Goal: Register for event/course

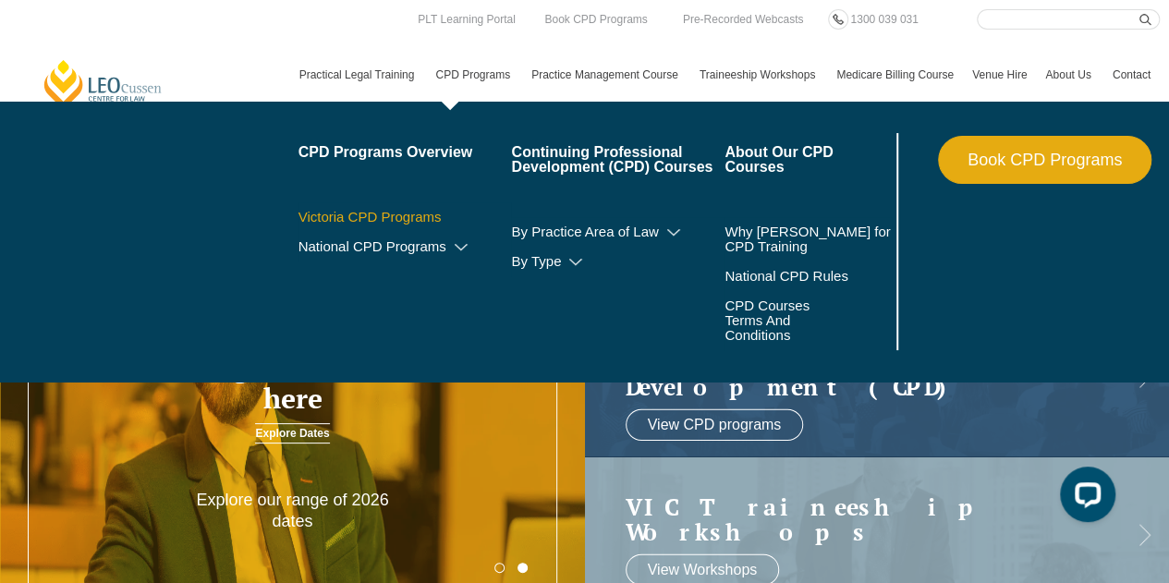
click at [384, 215] on link "Victoria CPD Programs" at bounding box center [406, 217] width 214 height 15
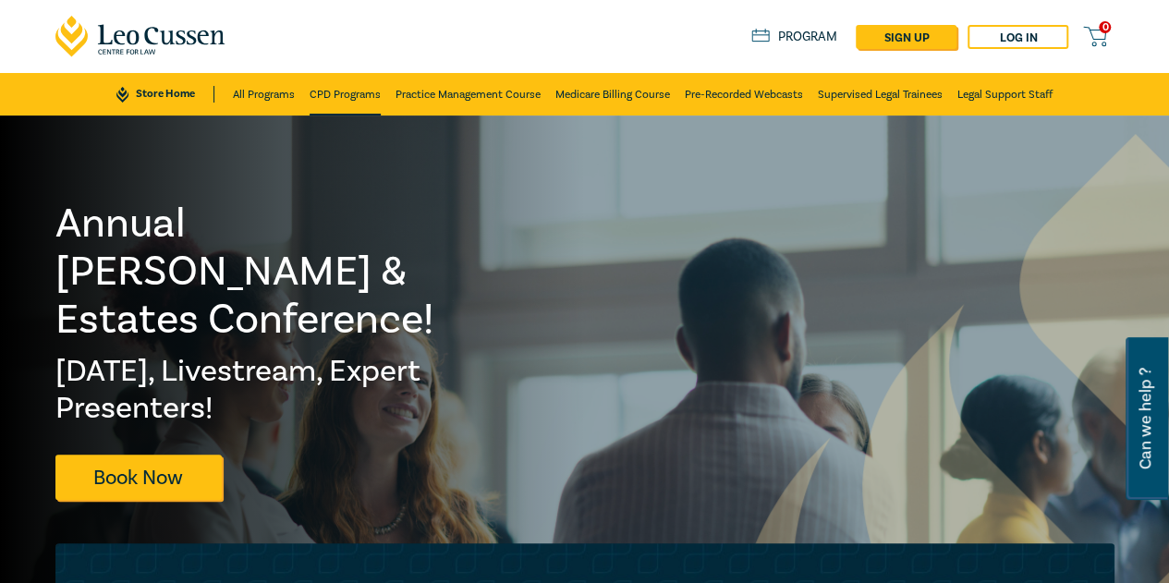
click at [317, 85] on link "CPD Programs" at bounding box center [345, 94] width 71 height 43
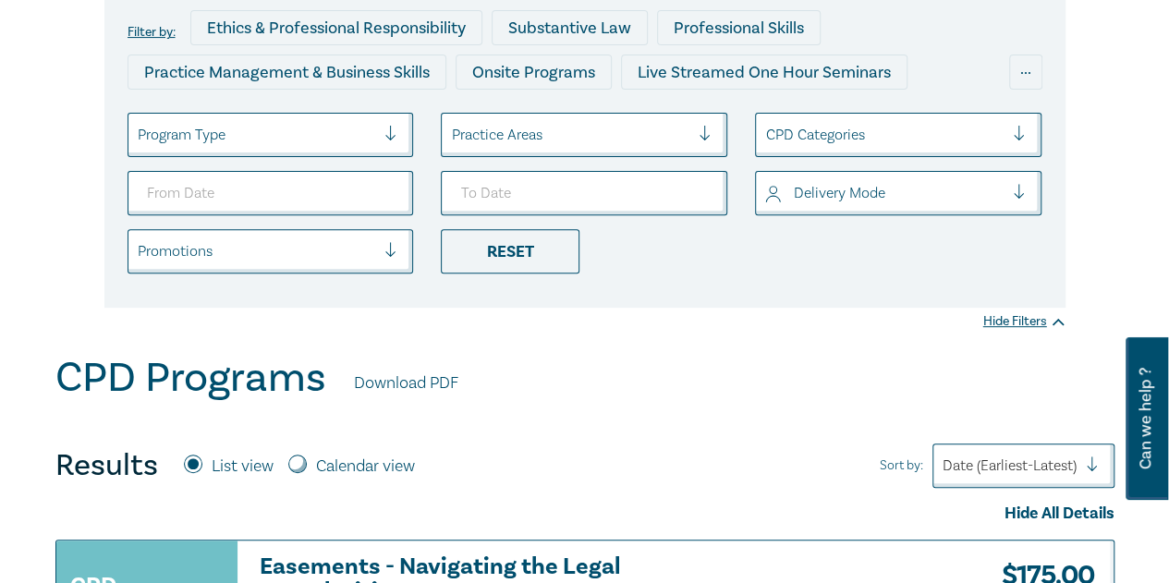
scroll to position [277, 0]
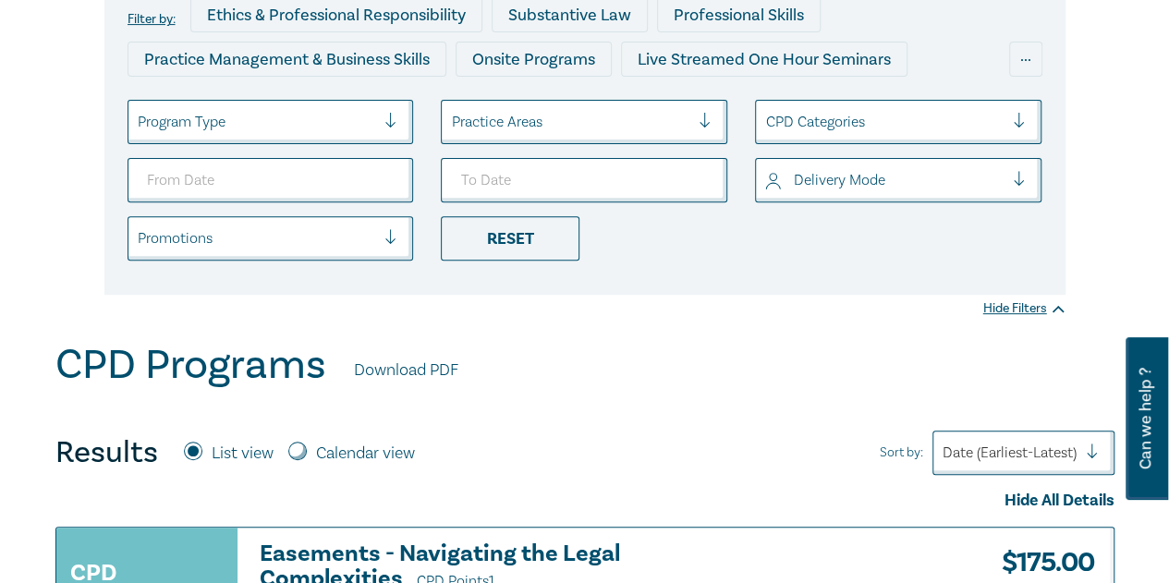
click at [275, 121] on div at bounding box center [257, 122] width 238 height 24
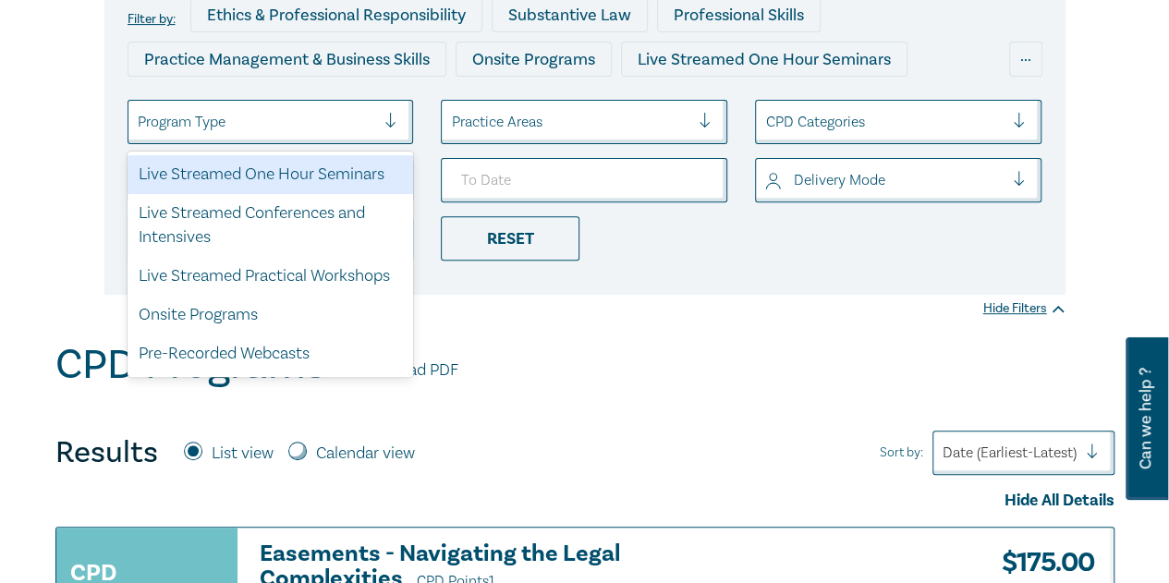
click at [298, 178] on div "Live Streamed One Hour Seminars" at bounding box center [271, 174] width 287 height 39
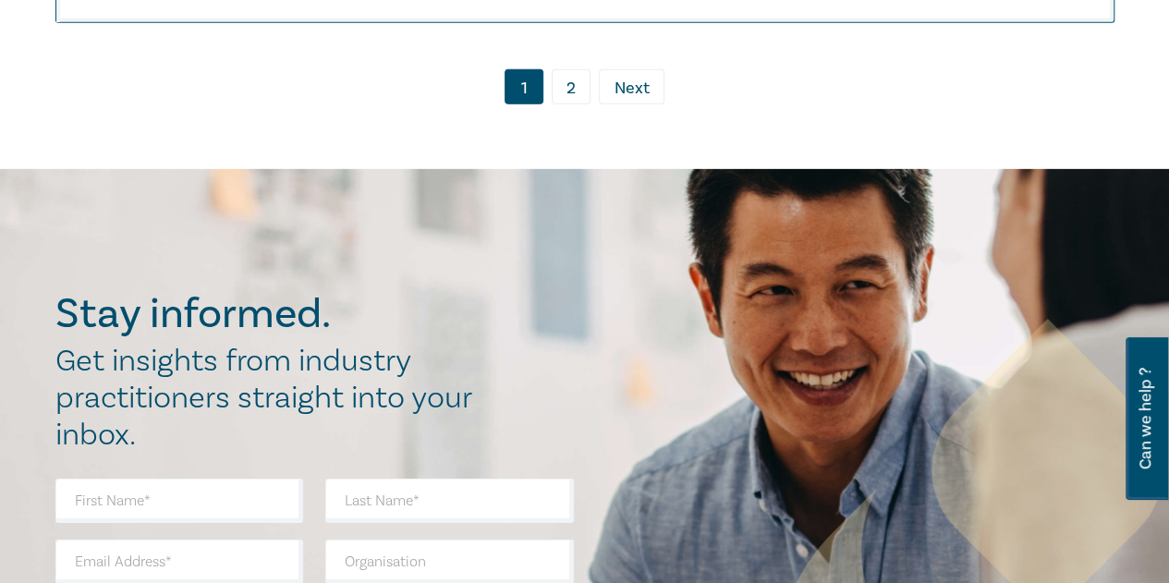
click at [582, 104] on link "2" at bounding box center [571, 86] width 39 height 35
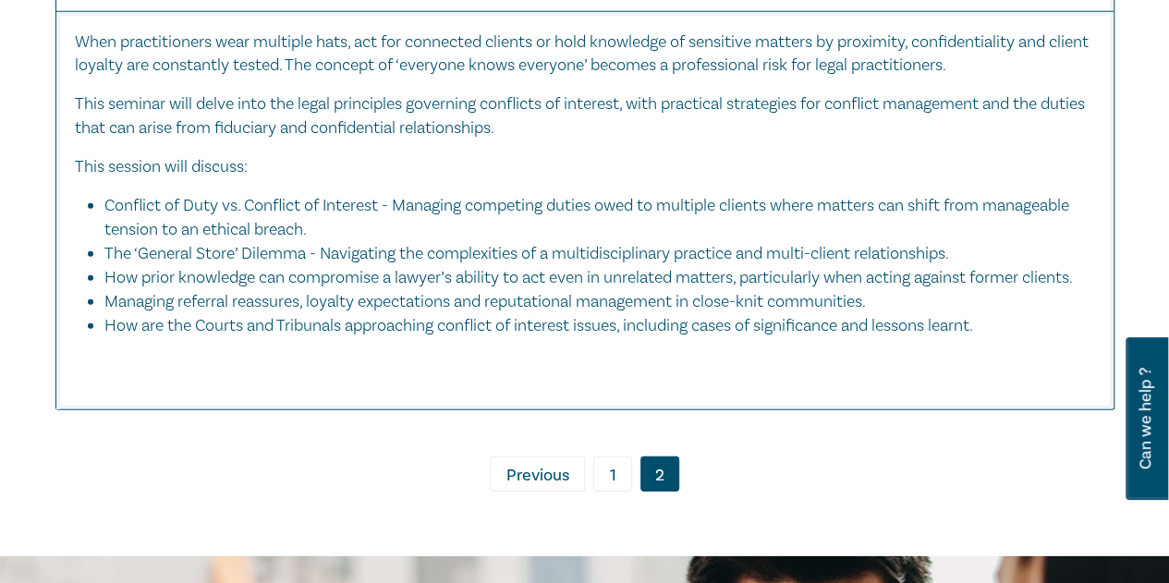
scroll to position [5638, 0]
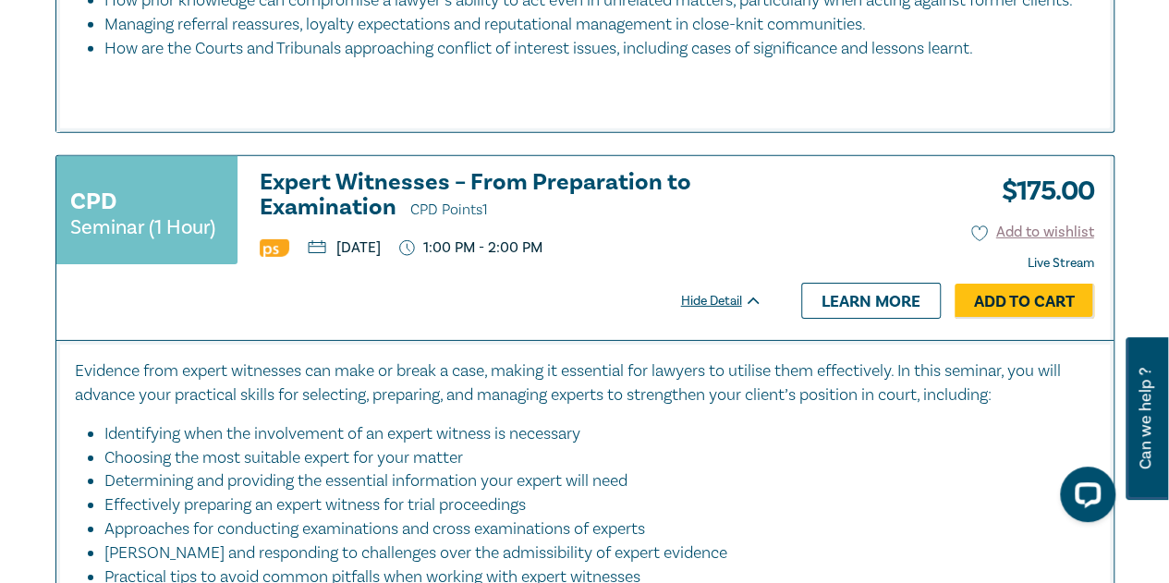
click at [413, 204] on h3 "Expert Witnesses – From Preparation to Examination CPD Points 1" at bounding box center [511, 196] width 503 height 53
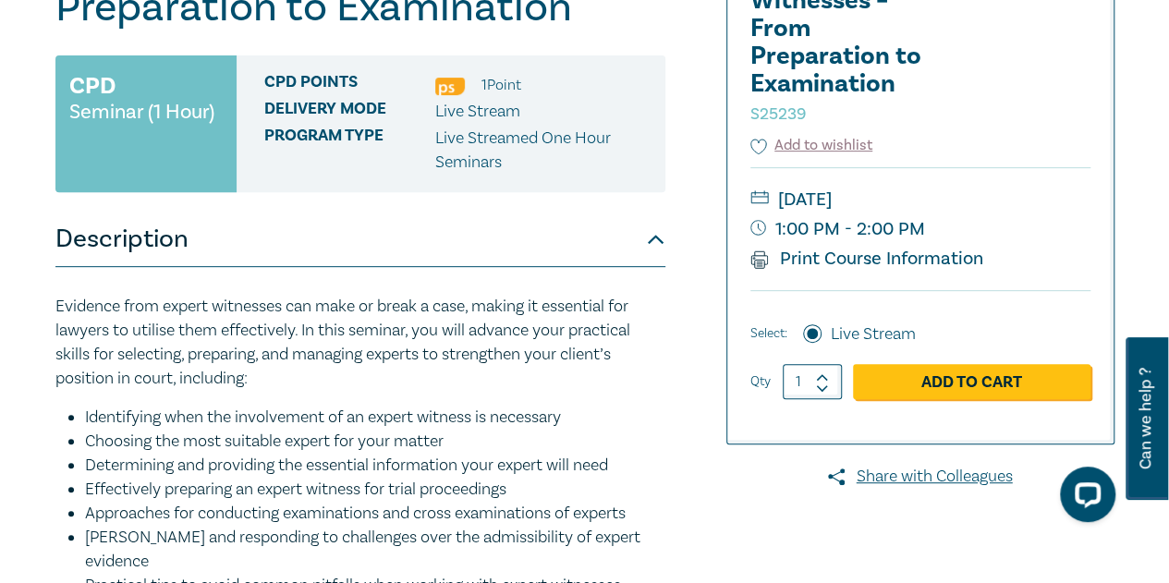
scroll to position [462, 0]
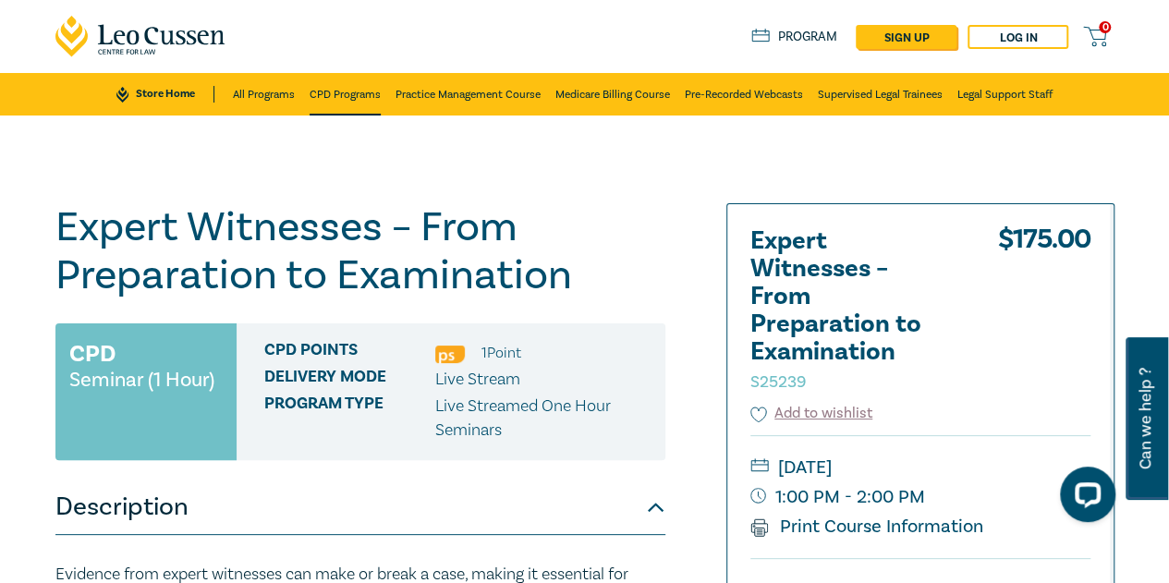
click at [312, 95] on link "CPD Programs" at bounding box center [345, 94] width 71 height 43
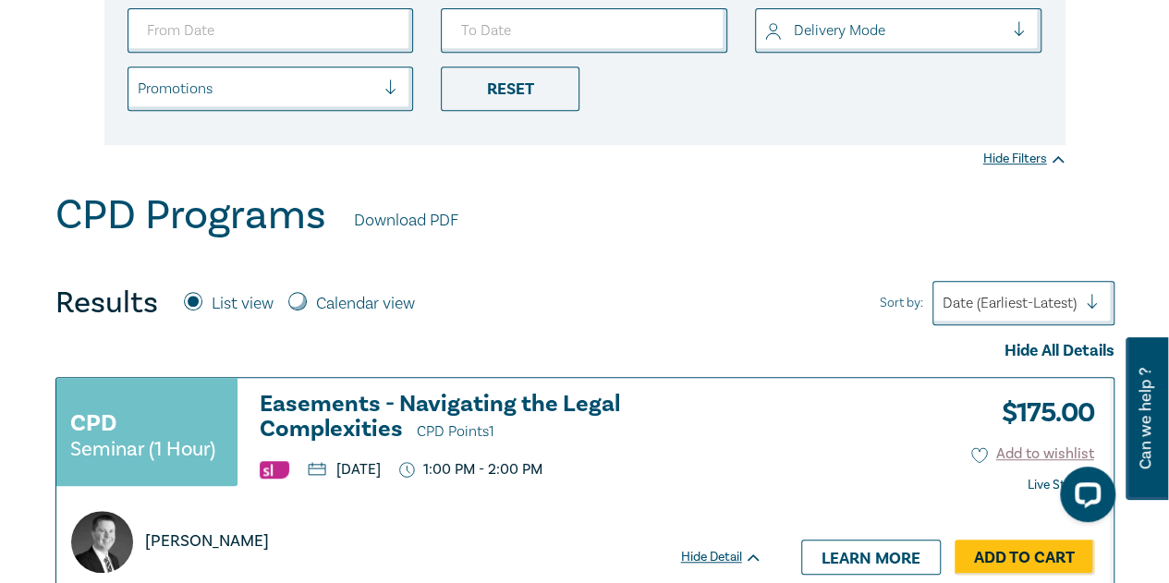
scroll to position [185, 0]
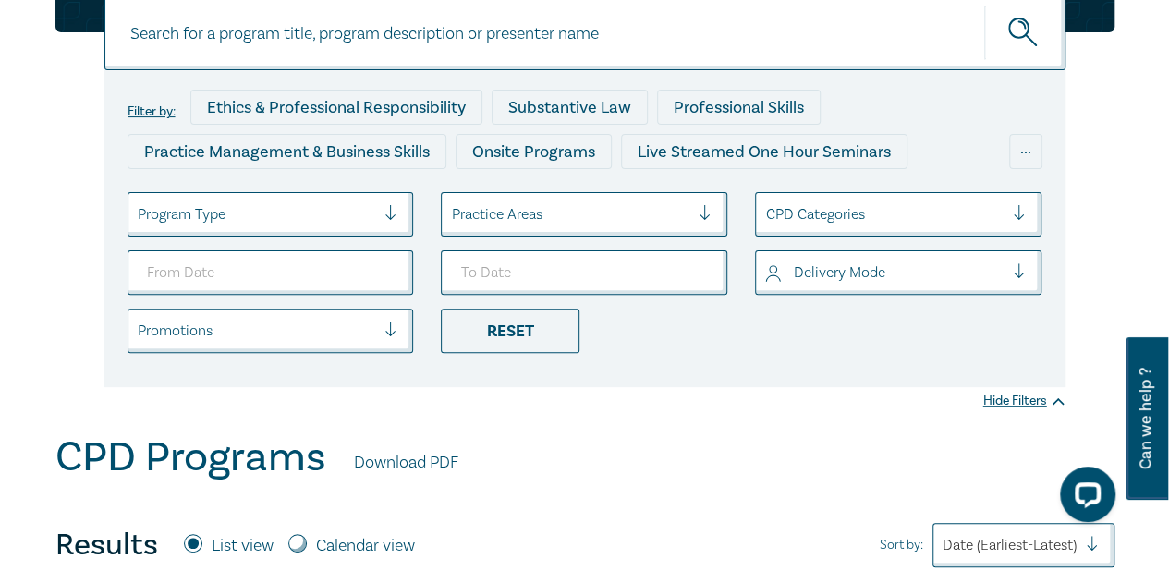
click at [308, 219] on div at bounding box center [257, 214] width 238 height 24
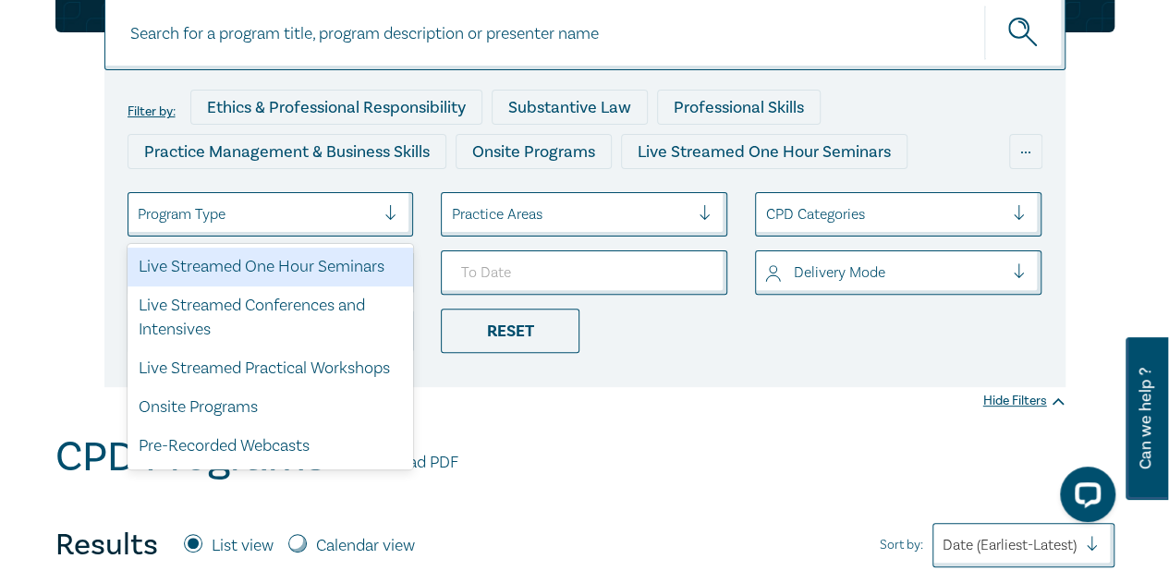
click at [304, 265] on div "Live Streamed One Hour Seminars" at bounding box center [271, 267] width 287 height 39
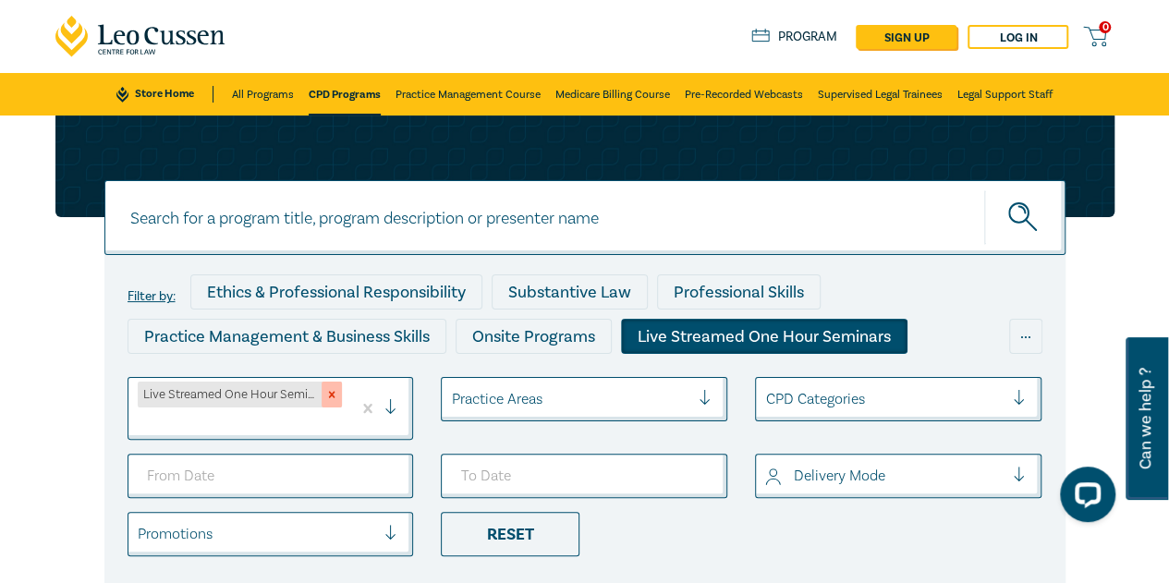
click at [332, 393] on icon "Remove Live Streamed One Hour Seminars" at bounding box center [332, 395] width 6 height 6
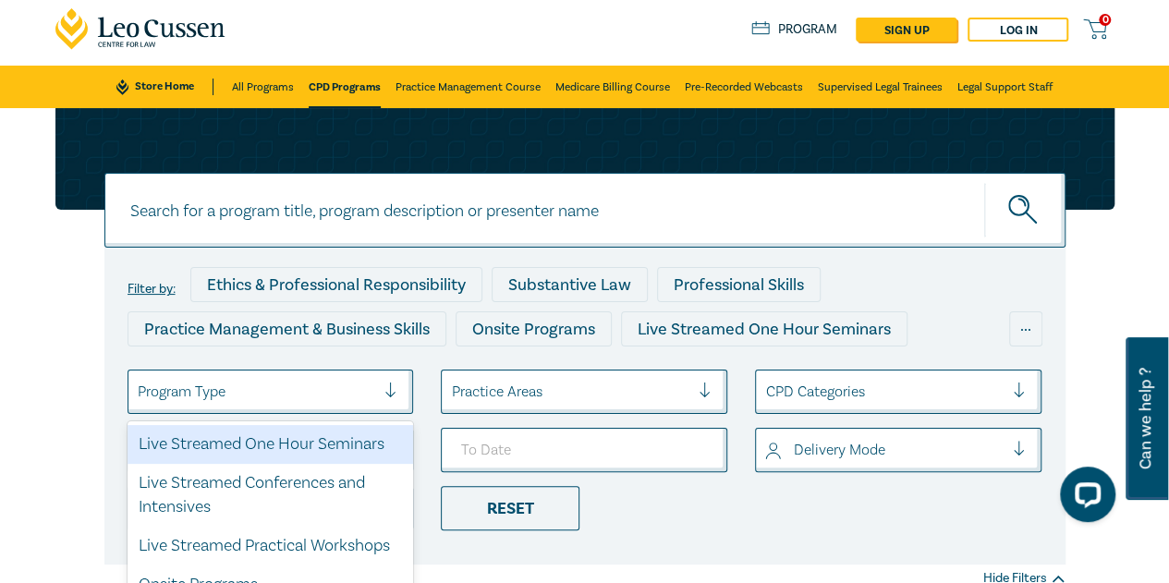
click at [397, 414] on ul "option Live Streamed One Hour Seminars focused, 1 of 5. 5 results available. Us…" at bounding box center [585, 450] width 943 height 161
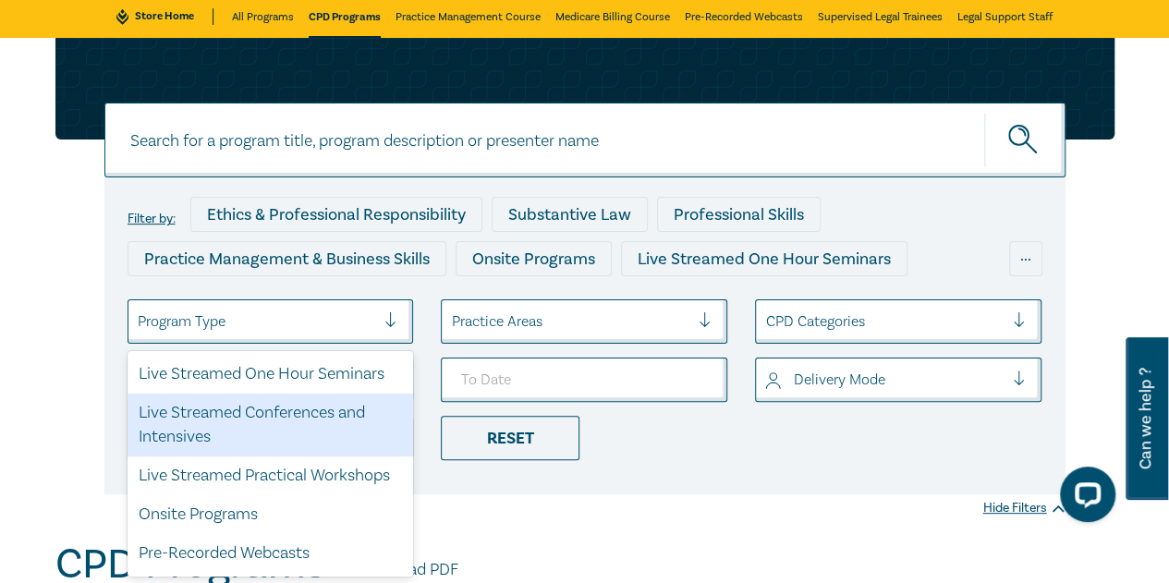
click at [324, 441] on div "Live Streamed Conferences and Intensives" at bounding box center [271, 425] width 287 height 63
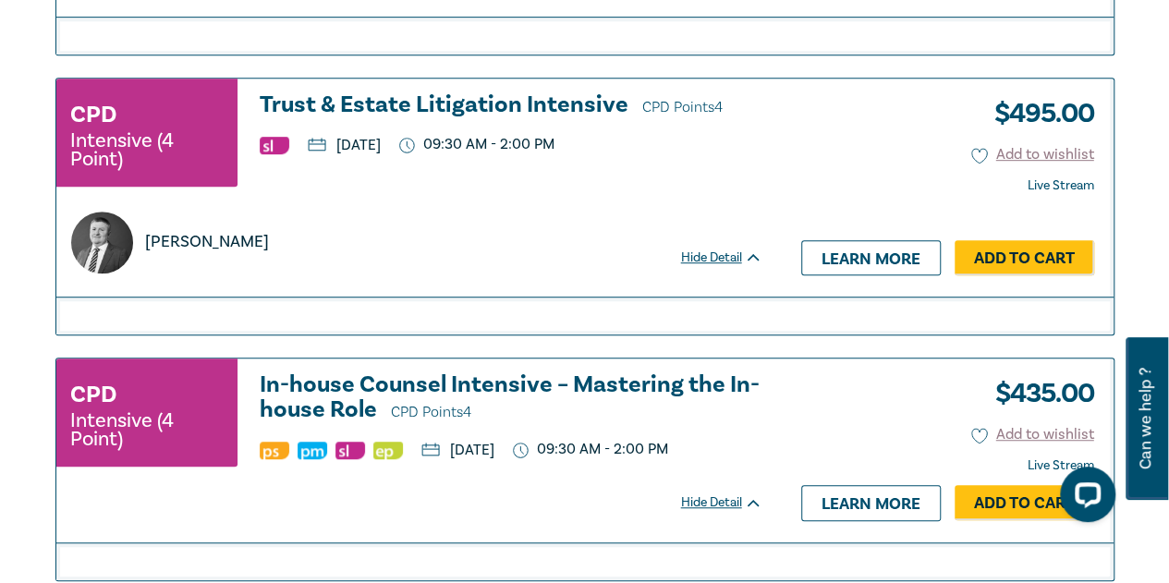
scroll to position [4067, 0]
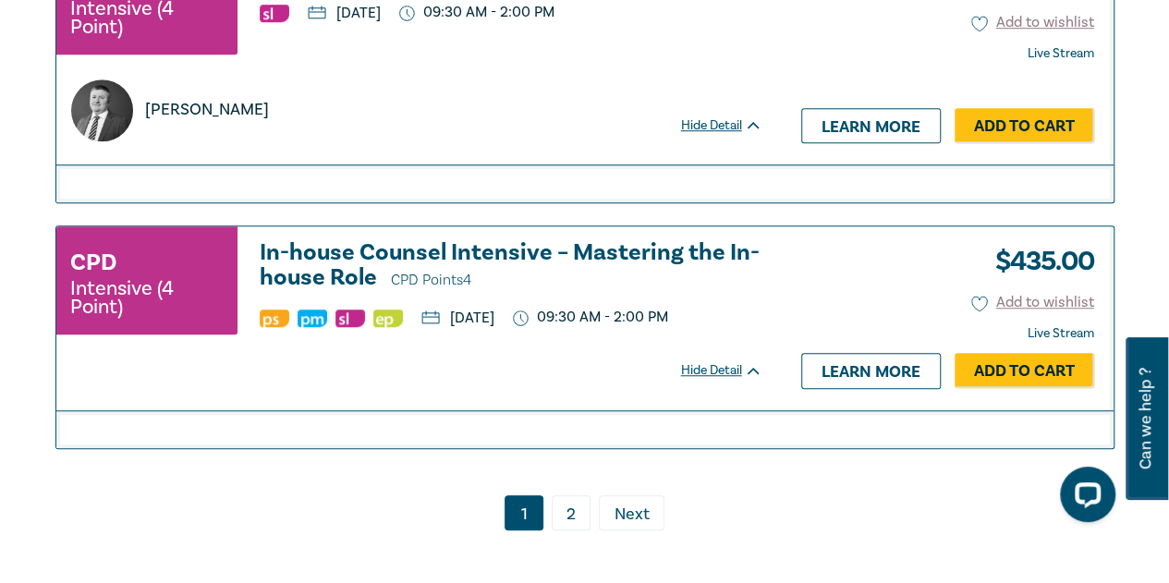
click at [560, 495] on link "2" at bounding box center [571, 512] width 39 height 35
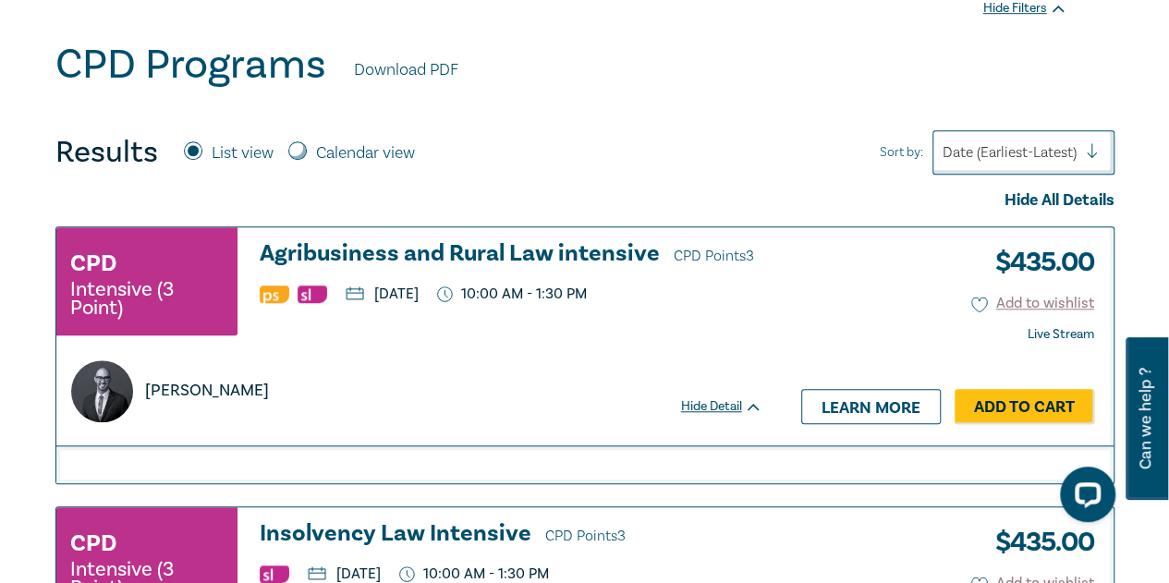
scroll to position [739, 0]
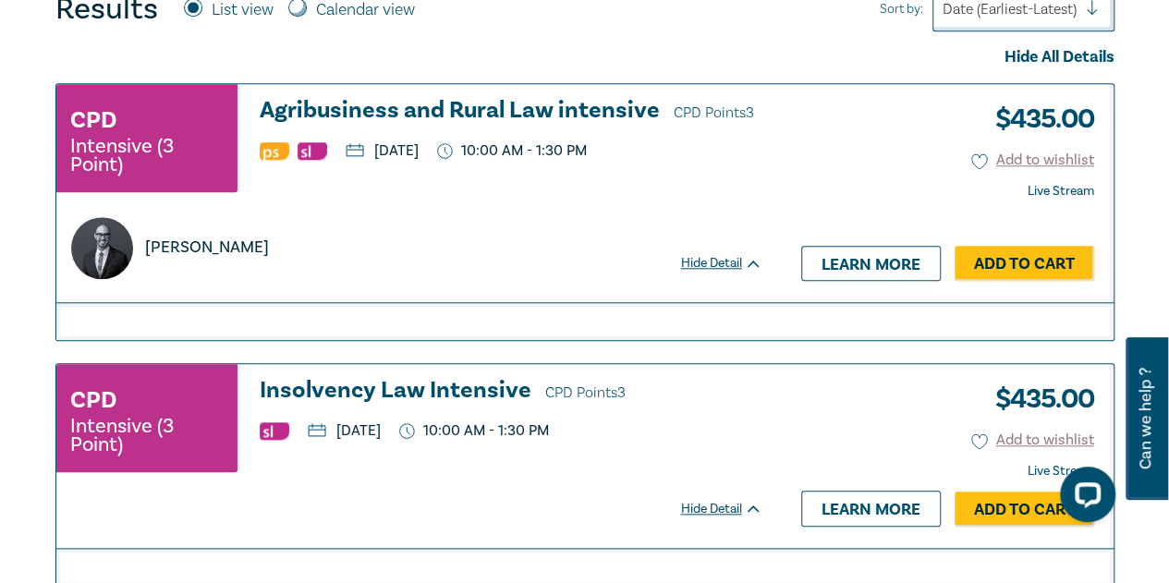
click at [566, 99] on h3 "Agribusiness and Rural Law intensive CPD Points 3" at bounding box center [511, 112] width 503 height 28
